Goal: Task Accomplishment & Management: Manage account settings

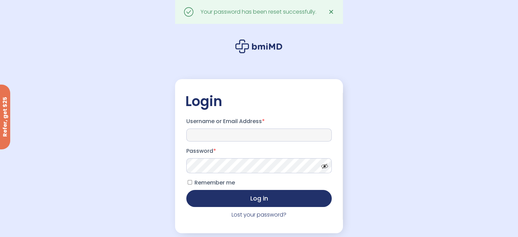
click at [235, 131] on input "Username or Email Address *" at bounding box center [258, 134] width 145 height 13
type input "**********"
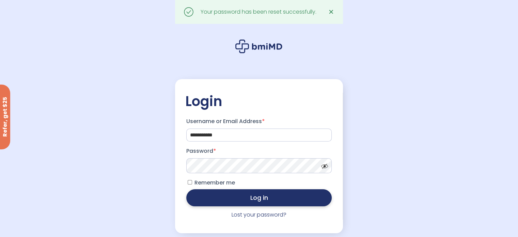
click at [256, 199] on button "Log in" at bounding box center [258, 197] width 145 height 17
click at [252, 196] on button "Log in" at bounding box center [258, 197] width 145 height 17
